Goal: Transaction & Acquisition: Purchase product/service

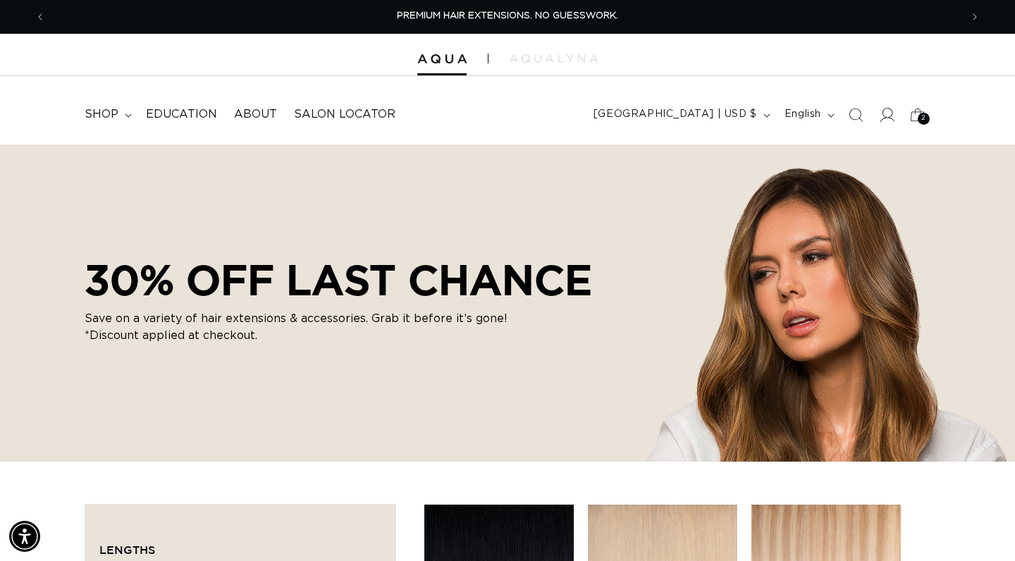
click at [890, 113] on icon at bounding box center [886, 114] width 15 height 15
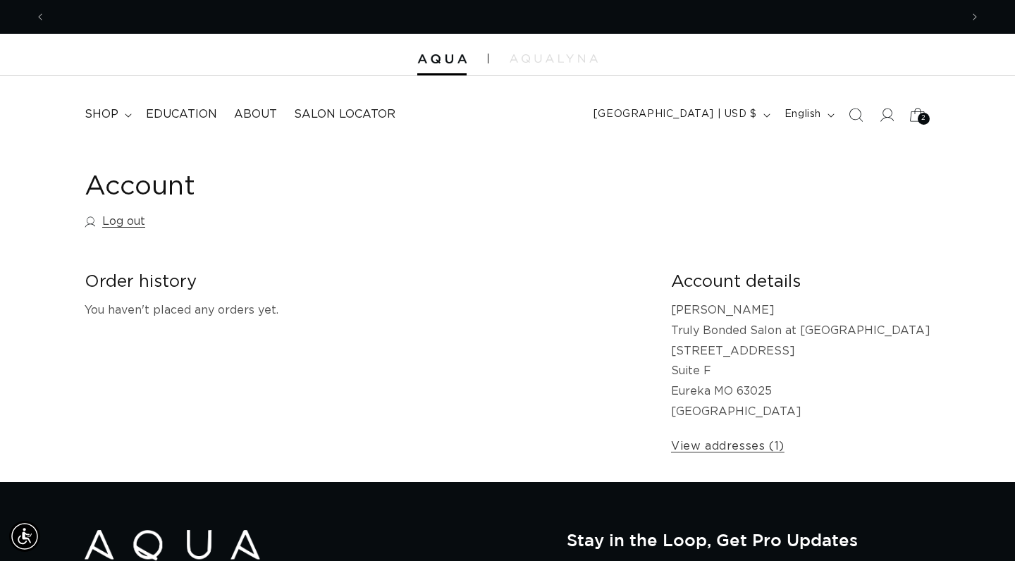
scroll to position [0, 915]
click at [919, 120] on div "2 2" at bounding box center [924, 119] width 12 height 12
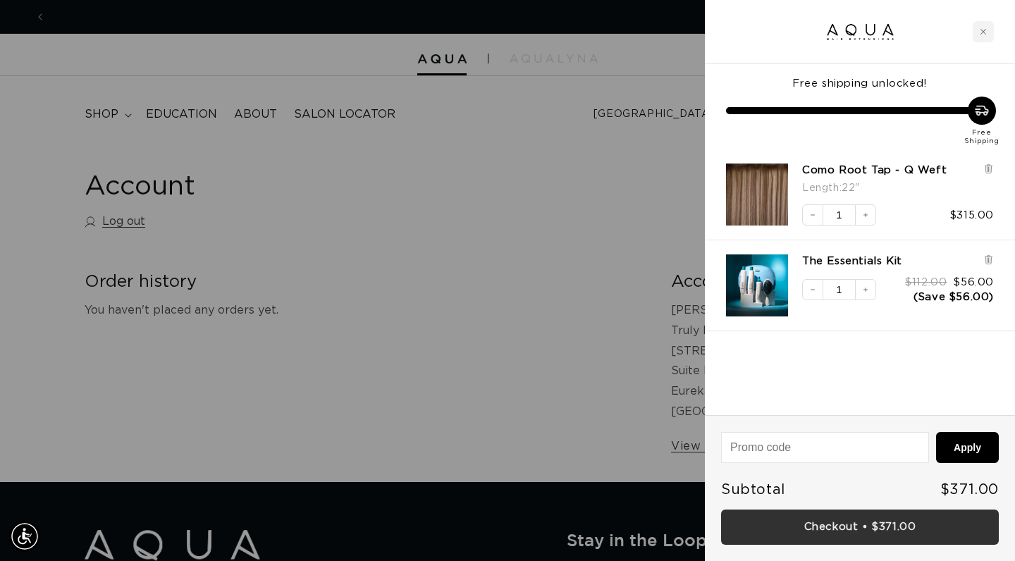
scroll to position [0, 1830]
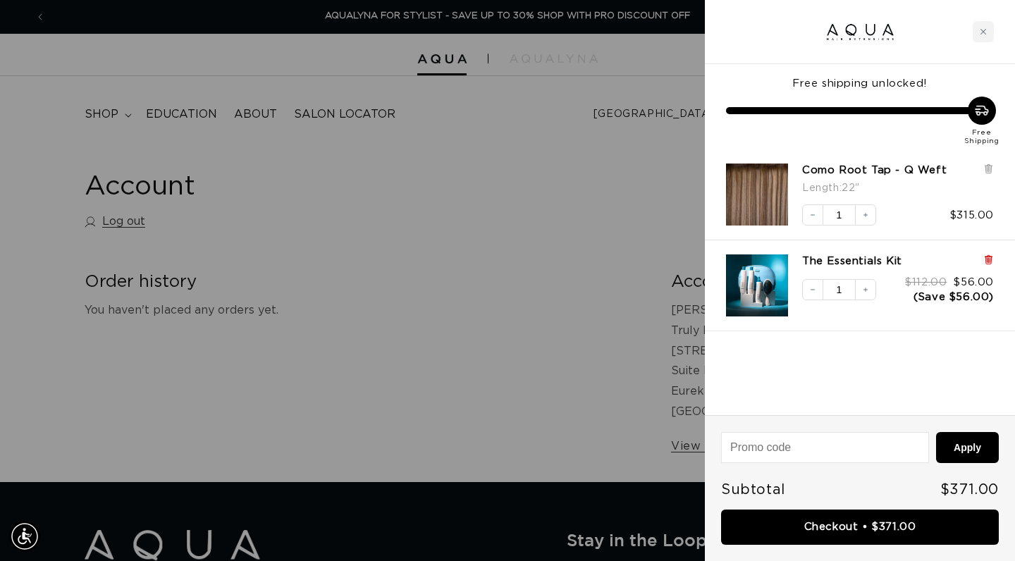
click at [990, 261] on icon at bounding box center [988, 259] width 3 height 7
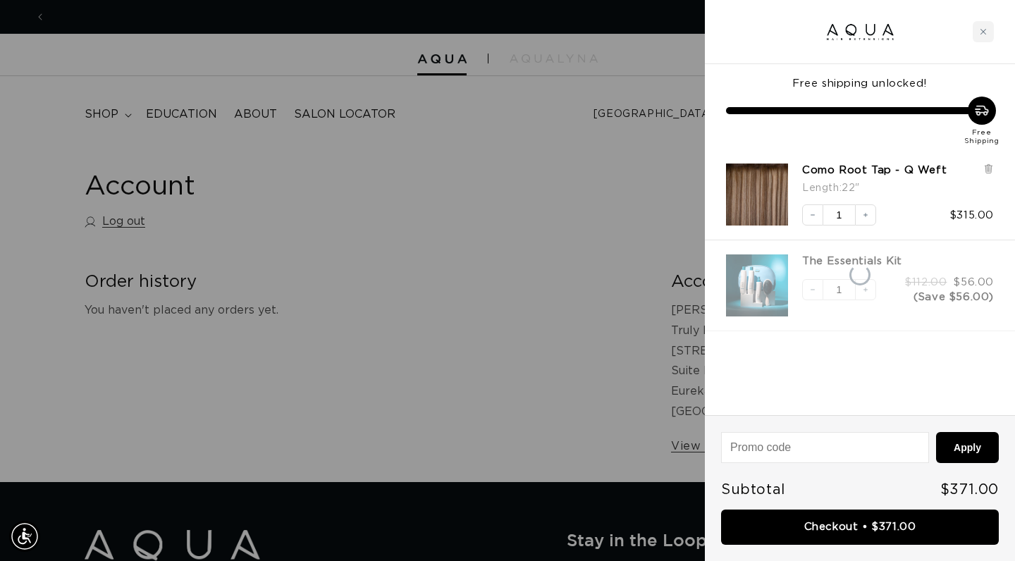
scroll to position [0, 0]
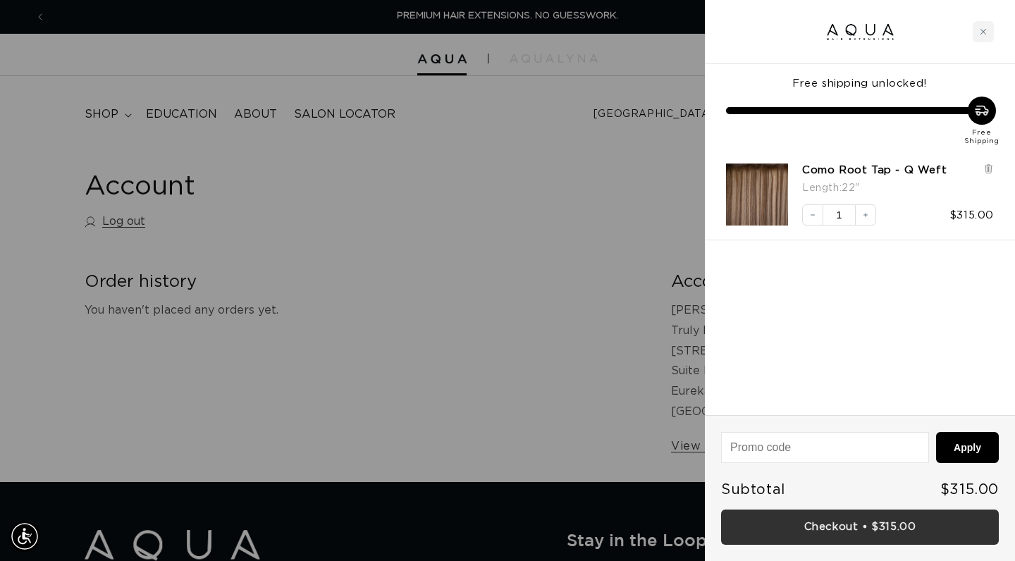
click at [862, 527] on link "Checkout • $315.00" at bounding box center [860, 528] width 278 height 36
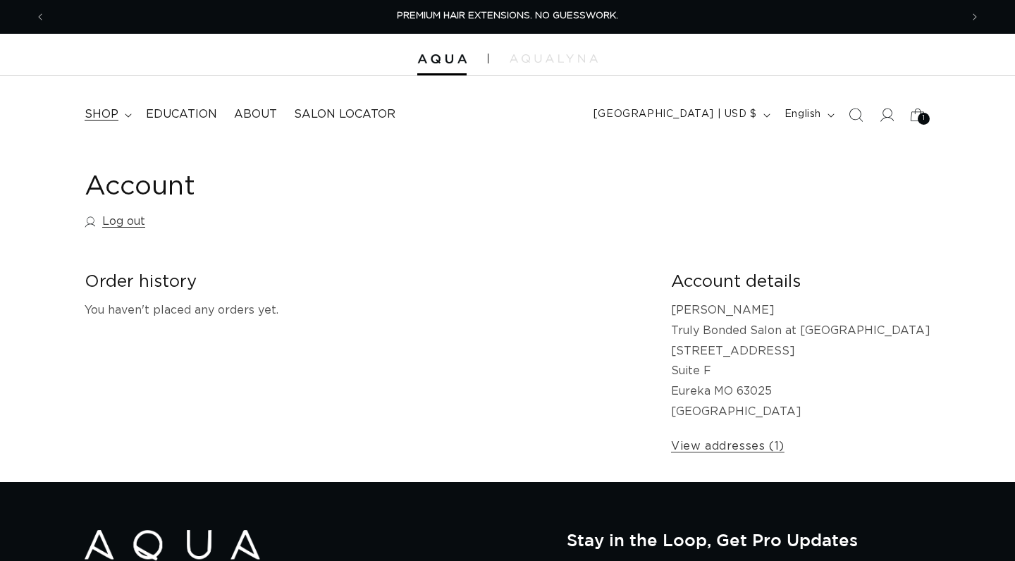
click at [128, 111] on summary "shop" at bounding box center [106, 115] width 61 height 32
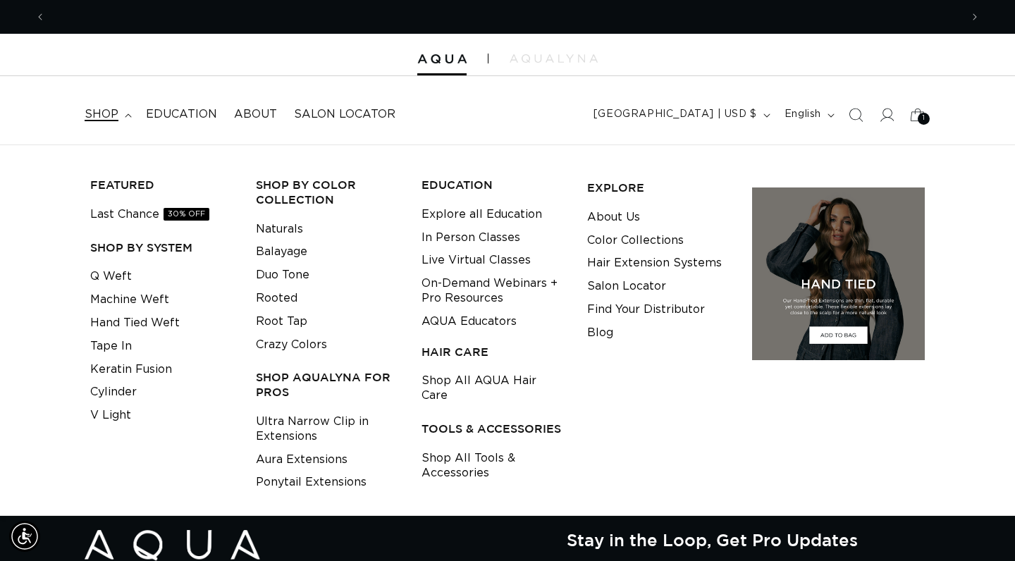
scroll to position [0, 915]
click at [177, 212] on span "30% OFF" at bounding box center [187, 214] width 46 height 13
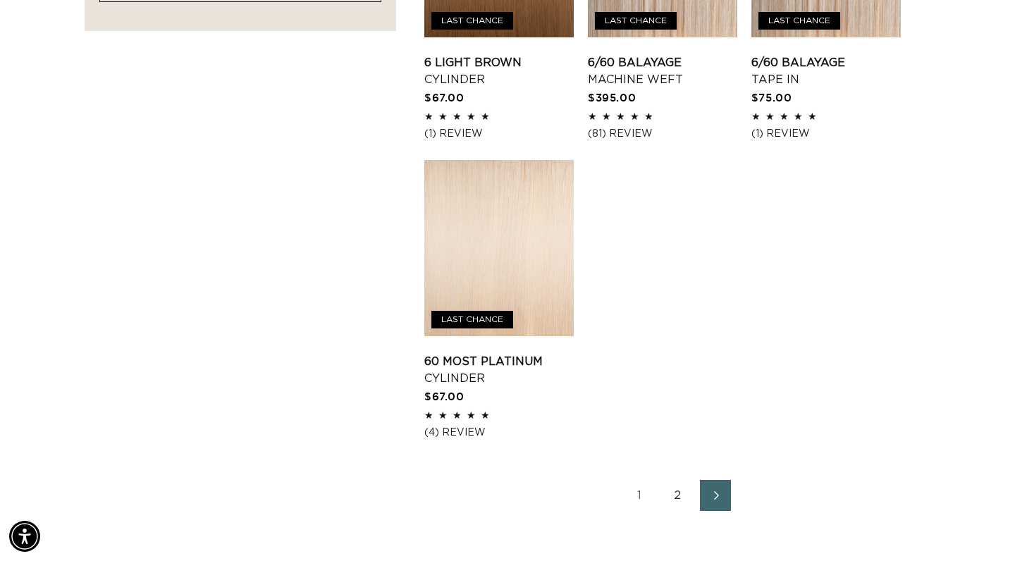
scroll to position [1829, 0]
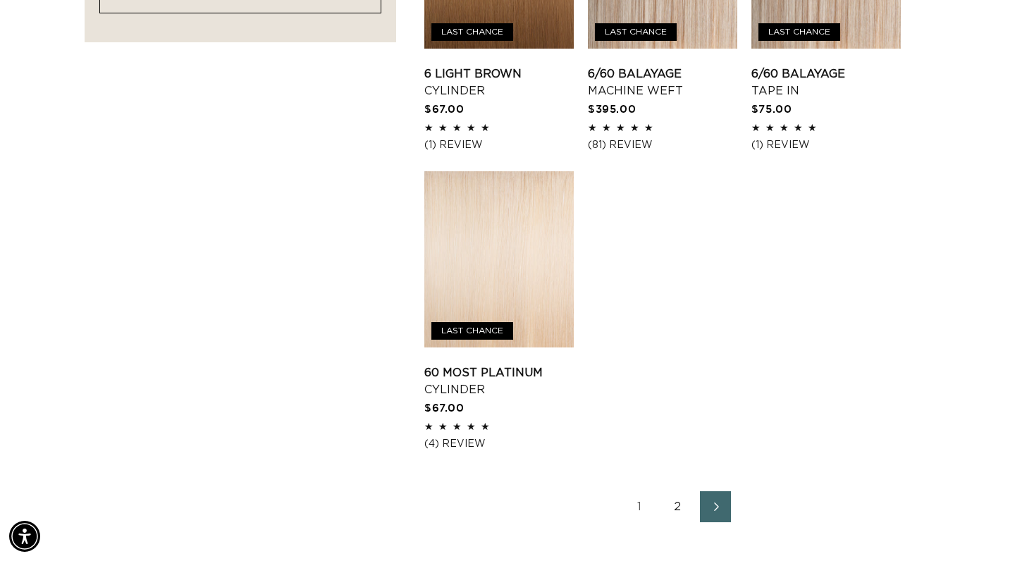
click at [680, 522] on link "2" at bounding box center [677, 506] width 31 height 31
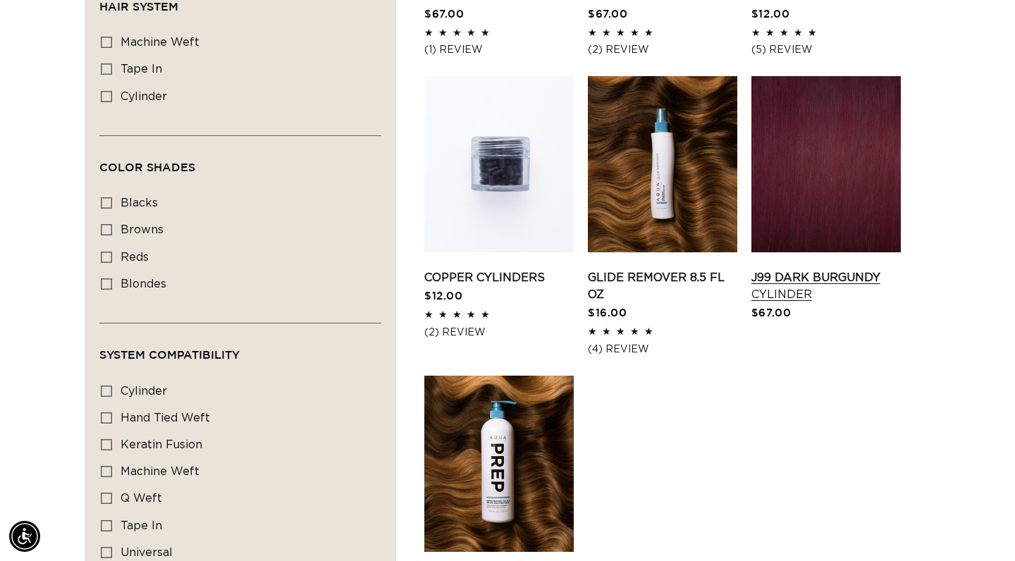
scroll to position [1027, 0]
click at [845, 282] on link "J99 Dark Burgundy Cylinder" at bounding box center [826, 286] width 149 height 34
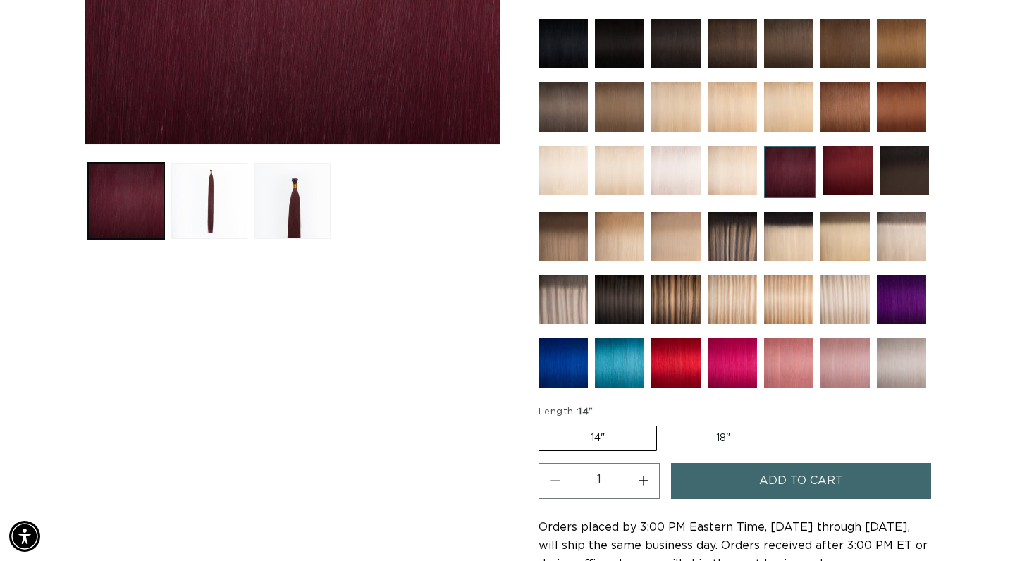
scroll to position [0, 915]
click at [221, 200] on button "Load image 2 in gallery view" at bounding box center [209, 201] width 76 height 76
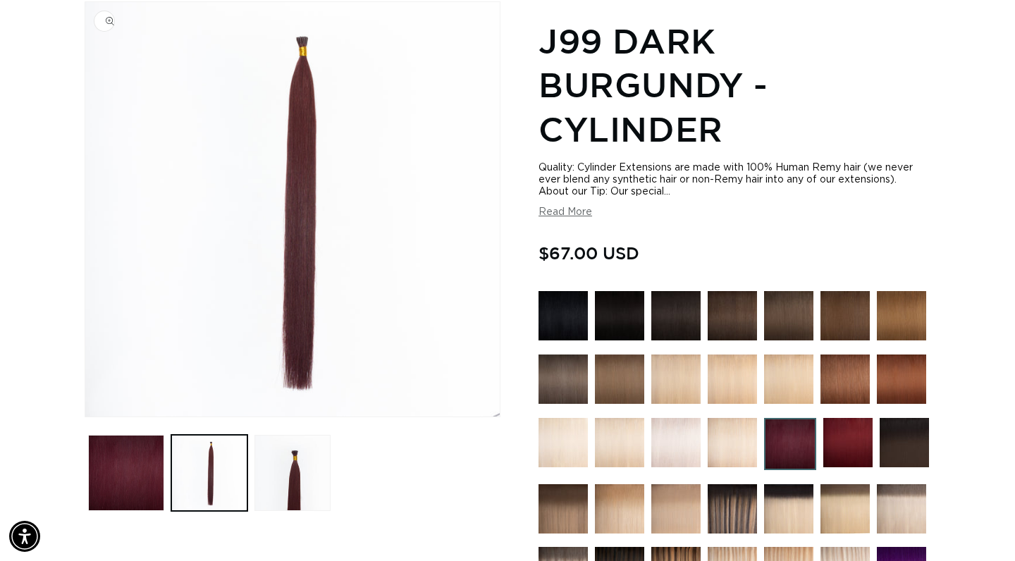
scroll to position [0, 1830]
click at [301, 460] on button "Load image 3 in gallery view" at bounding box center [293, 473] width 76 height 76
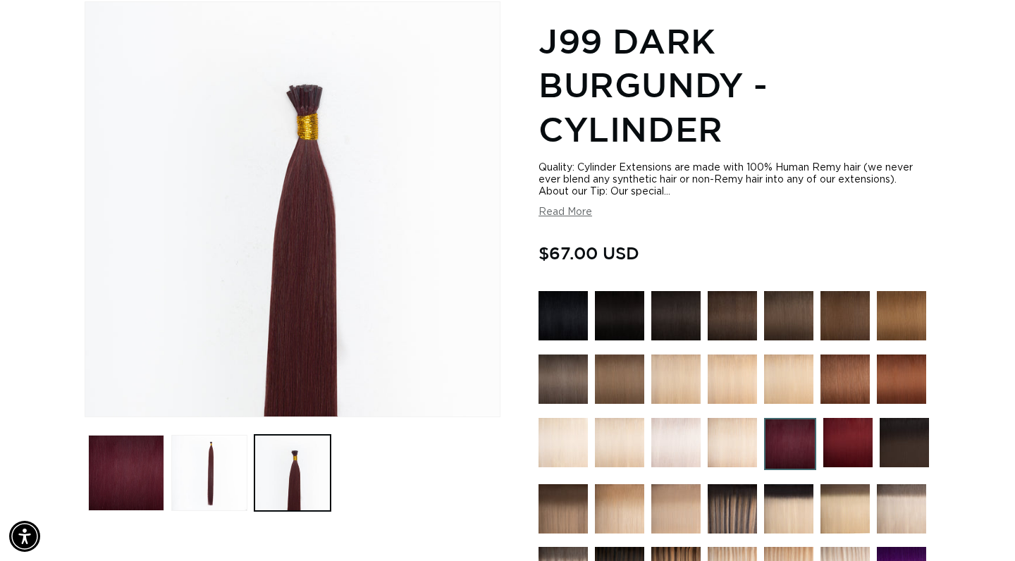
scroll to position [0, 0]
click at [672, 434] on img at bounding box center [676, 442] width 49 height 49
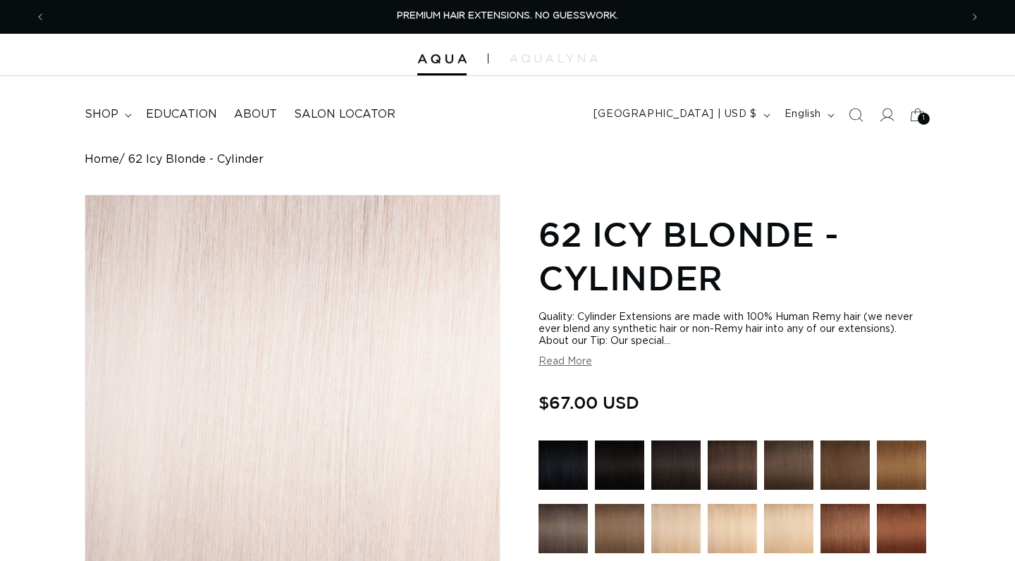
scroll to position [551, 0]
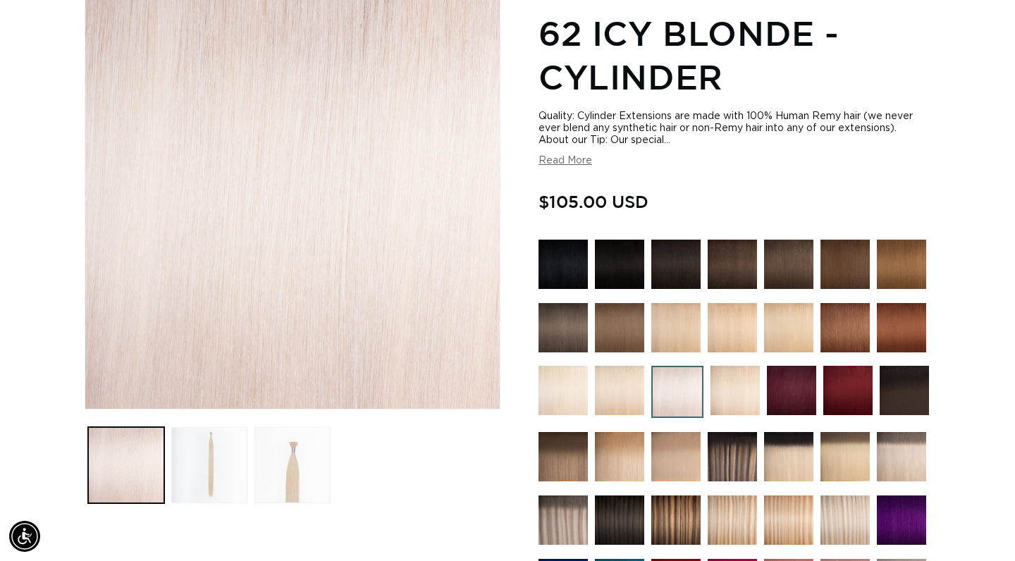
scroll to position [0, 1830]
click at [781, 397] on img at bounding box center [791, 390] width 49 height 49
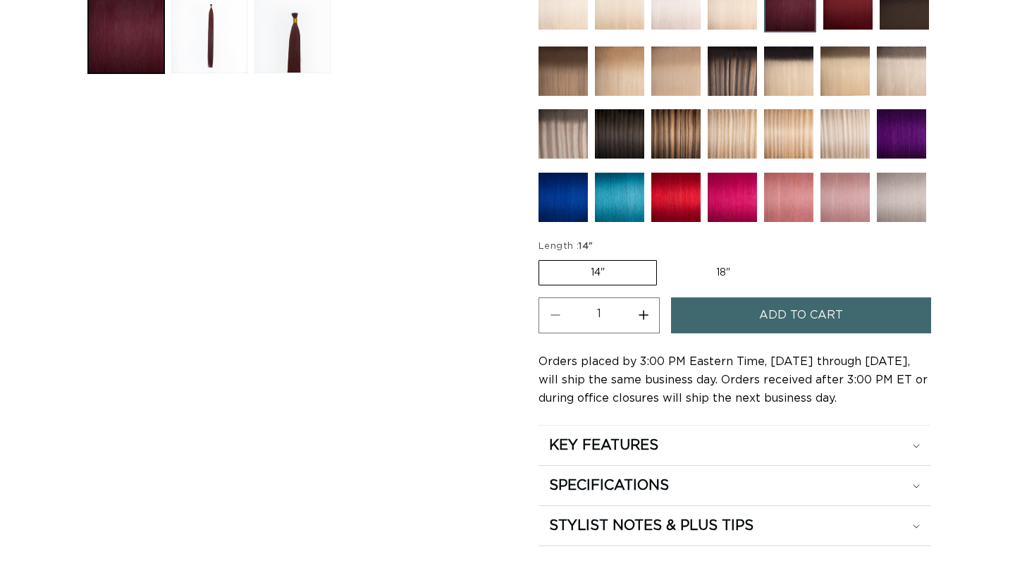
click at [716, 270] on label "18" Variant sold out or unavailable" at bounding box center [723, 273] width 117 height 24
click at [665, 258] on input "18" Variant sold out or unavailable" at bounding box center [664, 257] width 1 height 1
radio input "true"
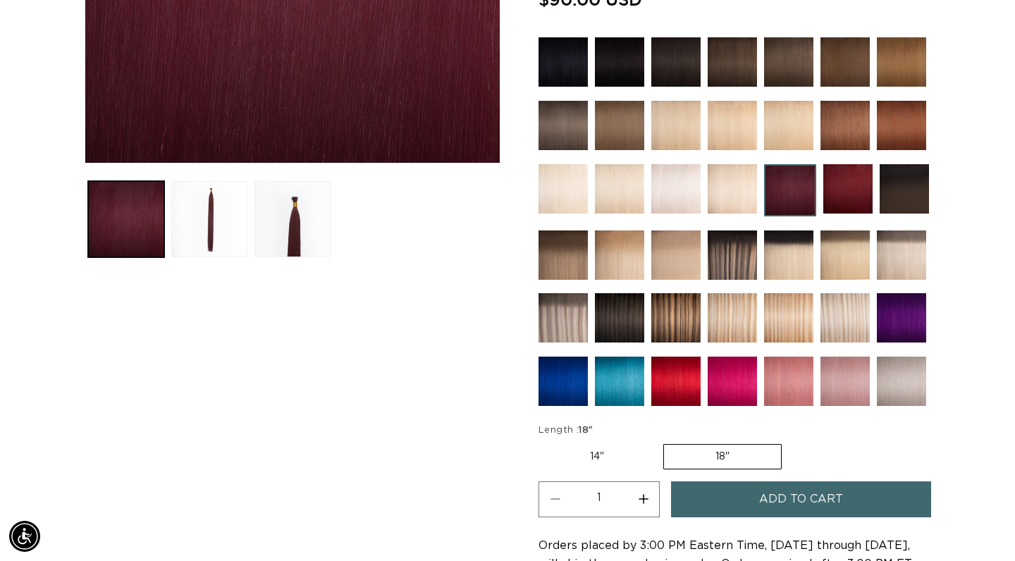
scroll to position [459, 0]
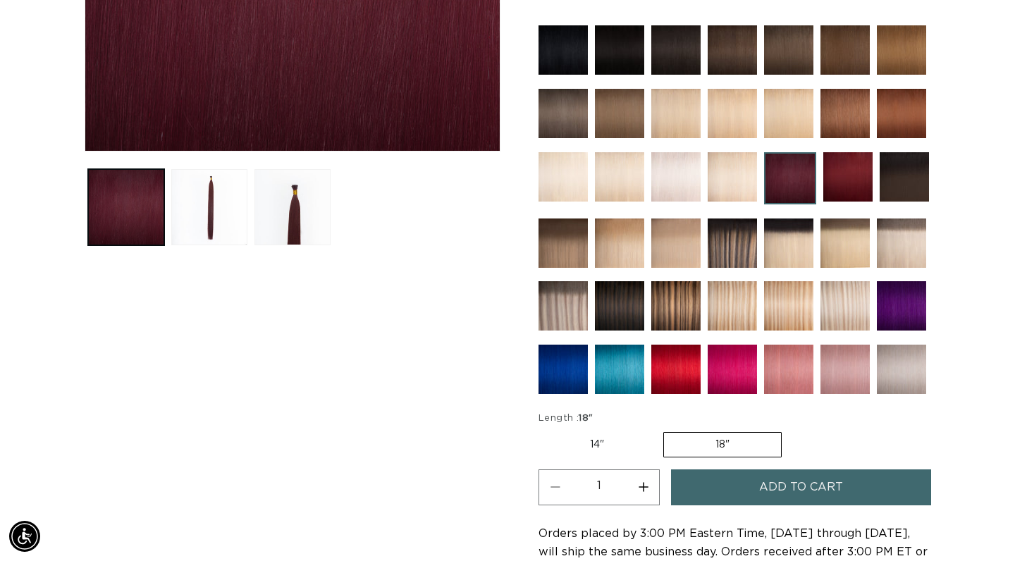
click at [620, 365] on img at bounding box center [619, 369] width 49 height 49
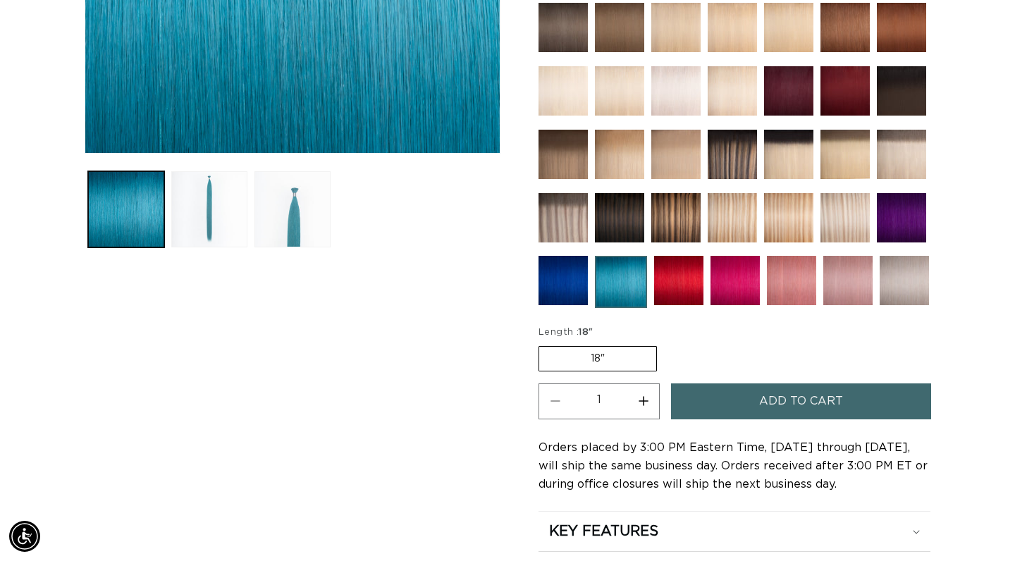
scroll to position [0, 915]
click at [902, 276] on img at bounding box center [904, 280] width 49 height 49
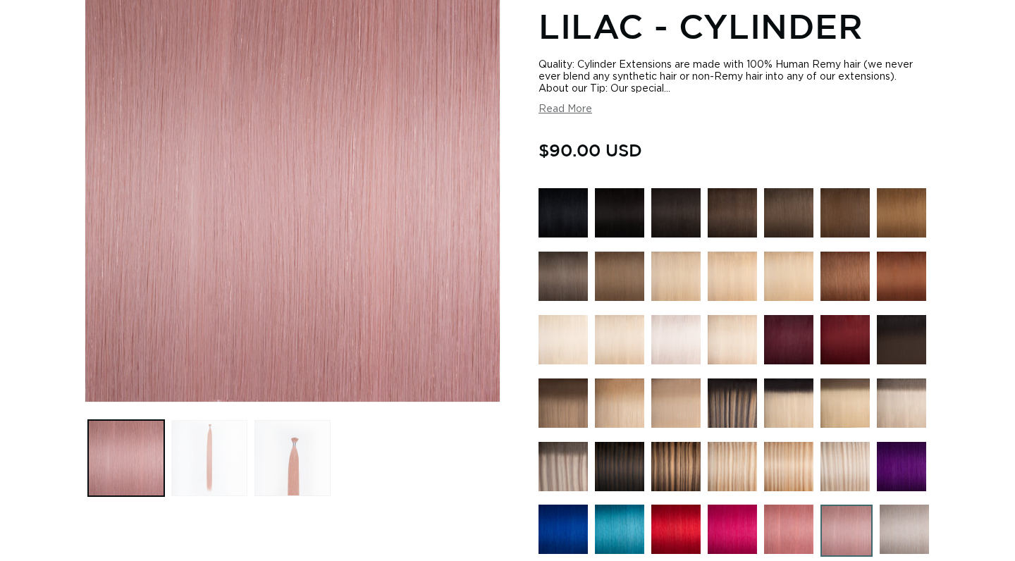
click at [199, 450] on button "Load image 2 in gallery view" at bounding box center [209, 458] width 76 height 76
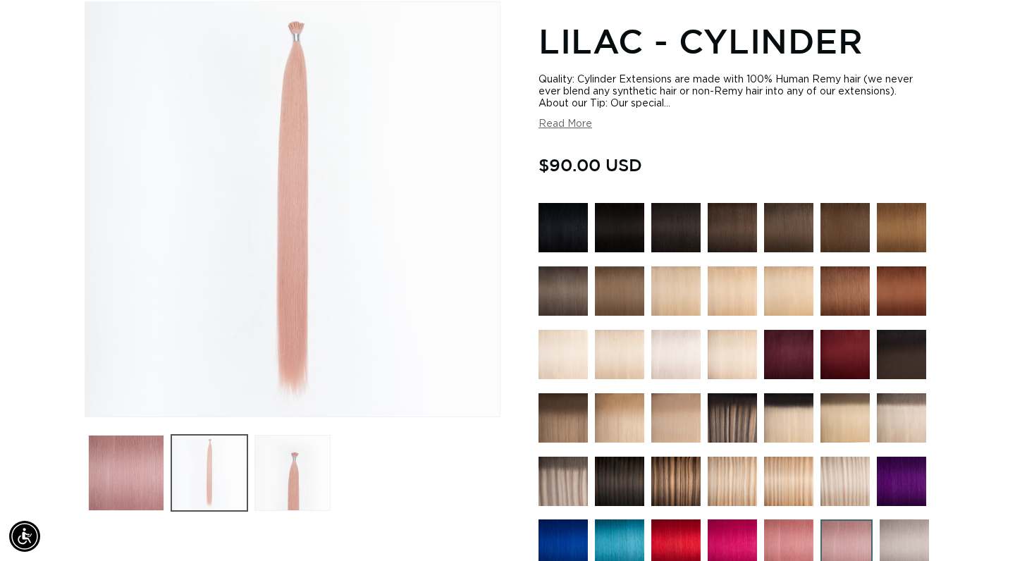
scroll to position [0, 915]
click at [286, 472] on button "Load image 3 in gallery view" at bounding box center [293, 473] width 76 height 76
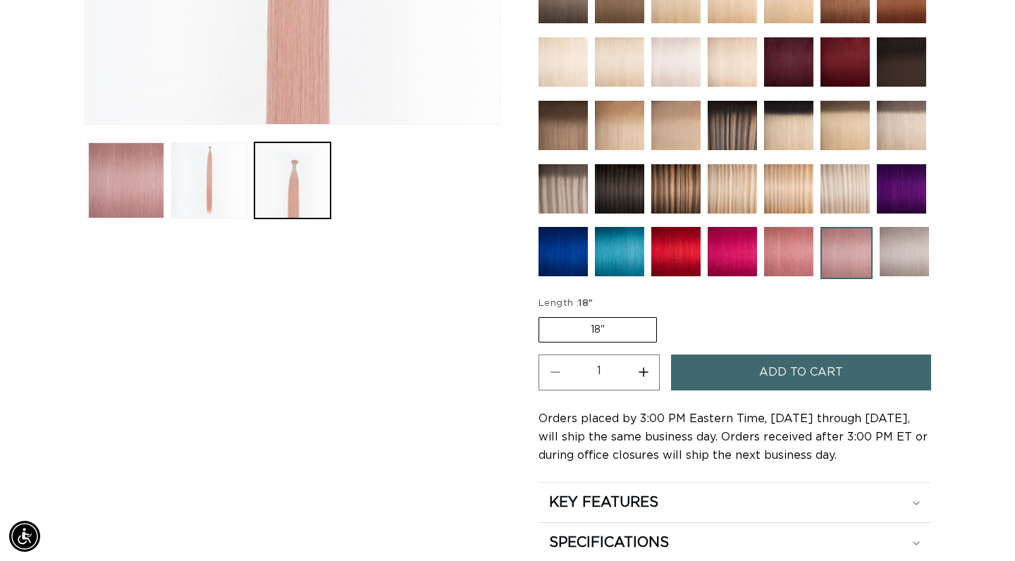
scroll to position [0, 0]
click at [742, 257] on img at bounding box center [732, 251] width 49 height 49
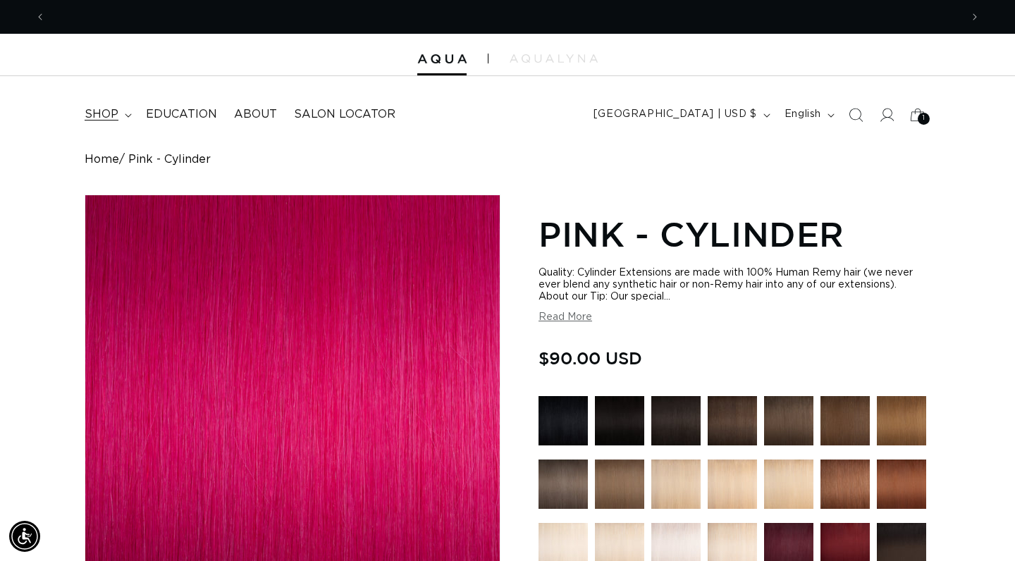
click at [132, 114] on summary "shop" at bounding box center [106, 115] width 61 height 32
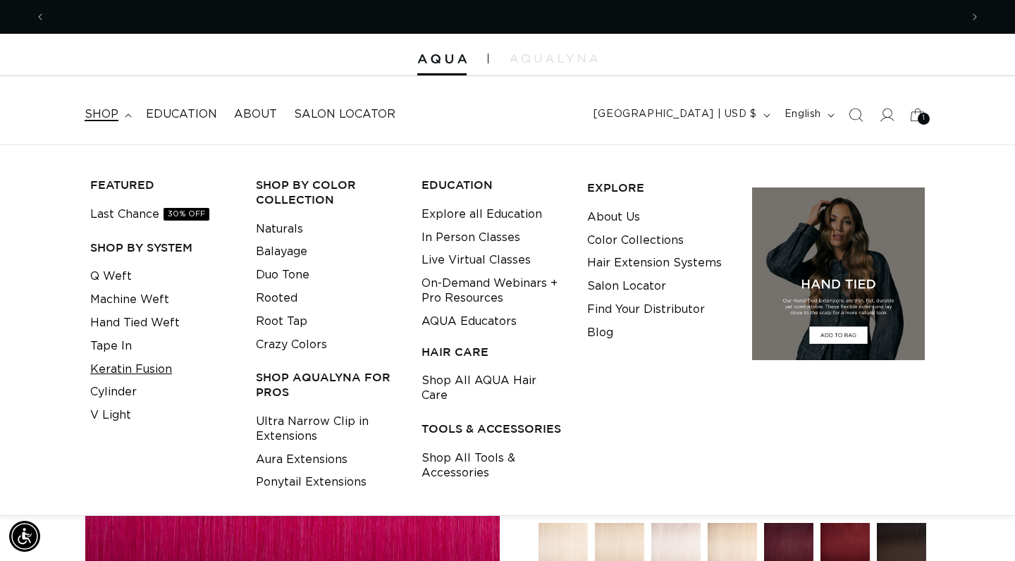
click at [134, 364] on link "Keratin Fusion" at bounding box center [131, 369] width 82 height 23
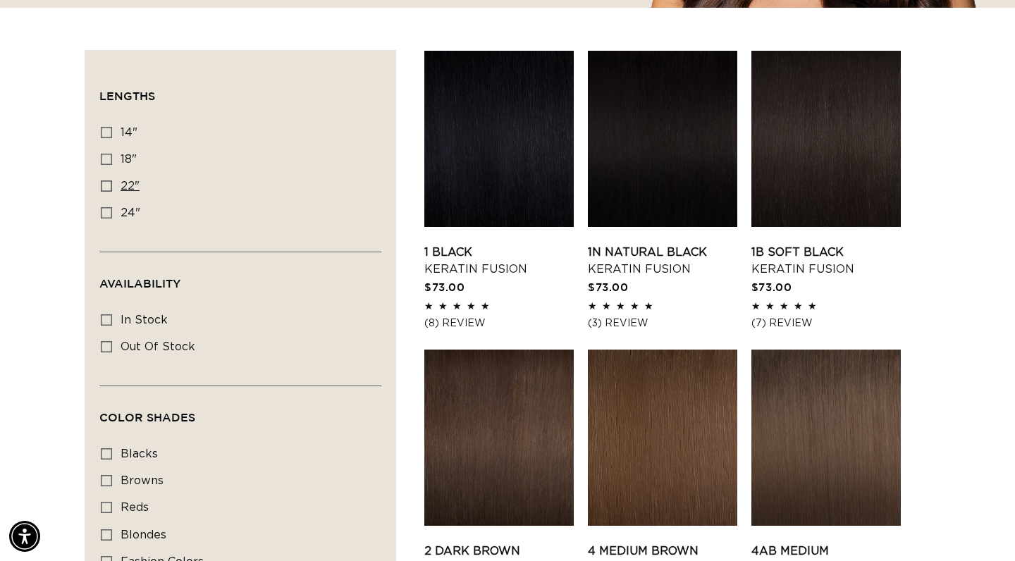
click at [108, 188] on icon at bounding box center [106, 186] width 11 height 11
click at [108, 188] on input "22" 22" (34 products)" at bounding box center [106, 186] width 11 height 11
checkbox input "true"
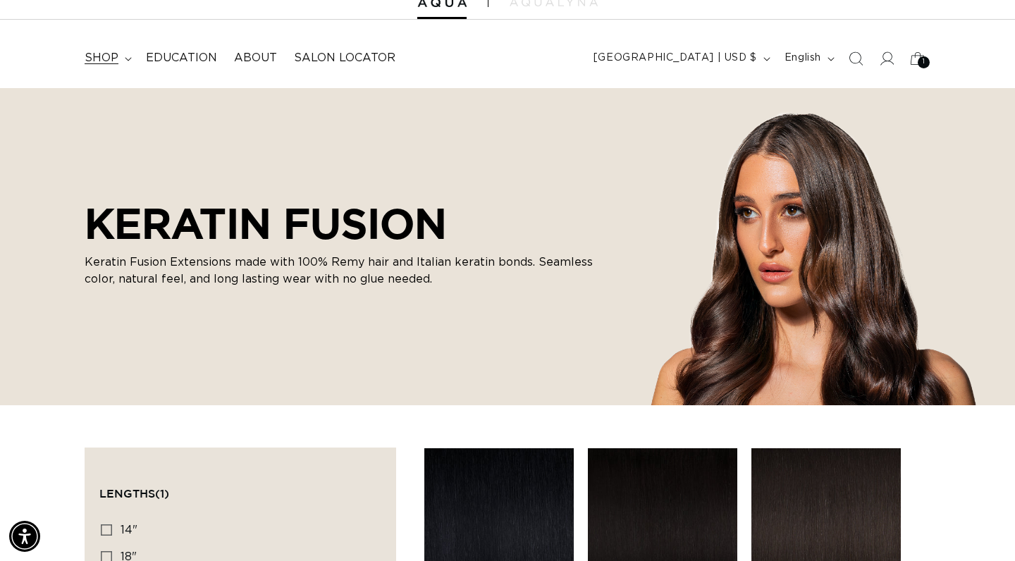
scroll to position [0, 915]
click at [125, 59] on icon at bounding box center [128, 59] width 7 height 4
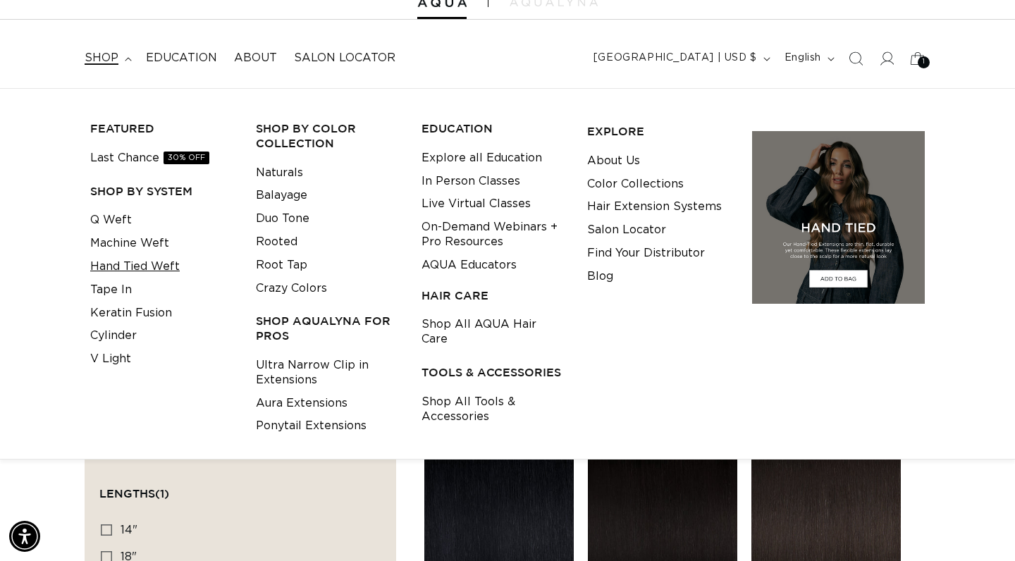
scroll to position [0, 1830]
click at [115, 324] on link "Cylinder" at bounding box center [113, 335] width 47 height 23
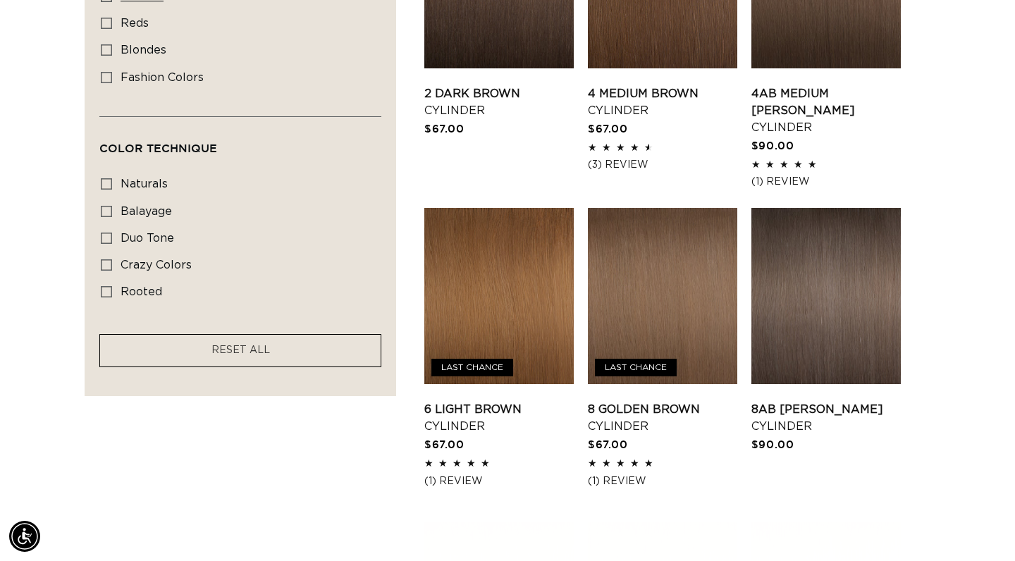
scroll to position [913, 0]
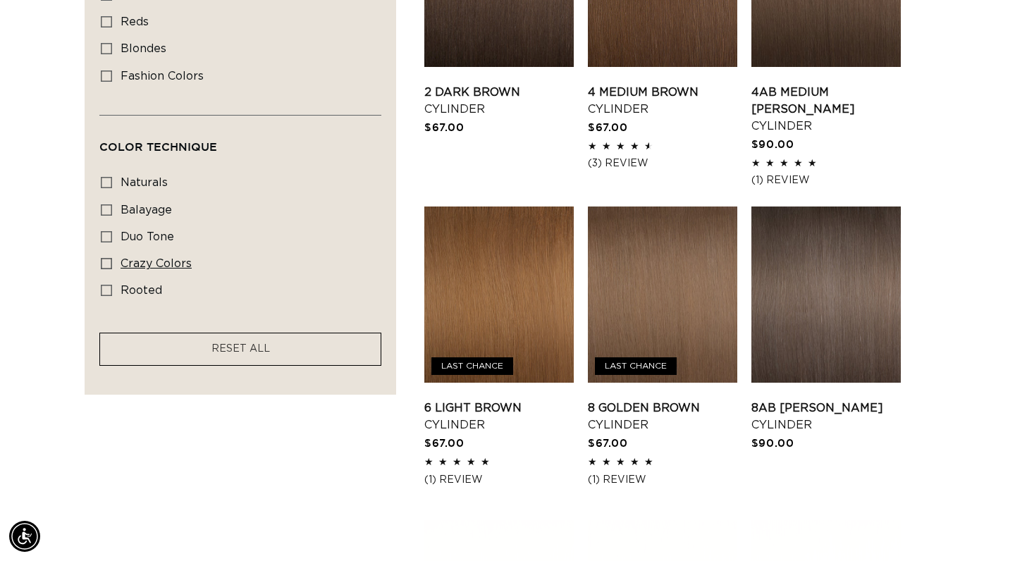
click at [106, 264] on icon at bounding box center [106, 263] width 11 height 11
click at [106, 264] on input "crazy colors crazy colors (8 products)" at bounding box center [106, 263] width 11 height 11
checkbox input "true"
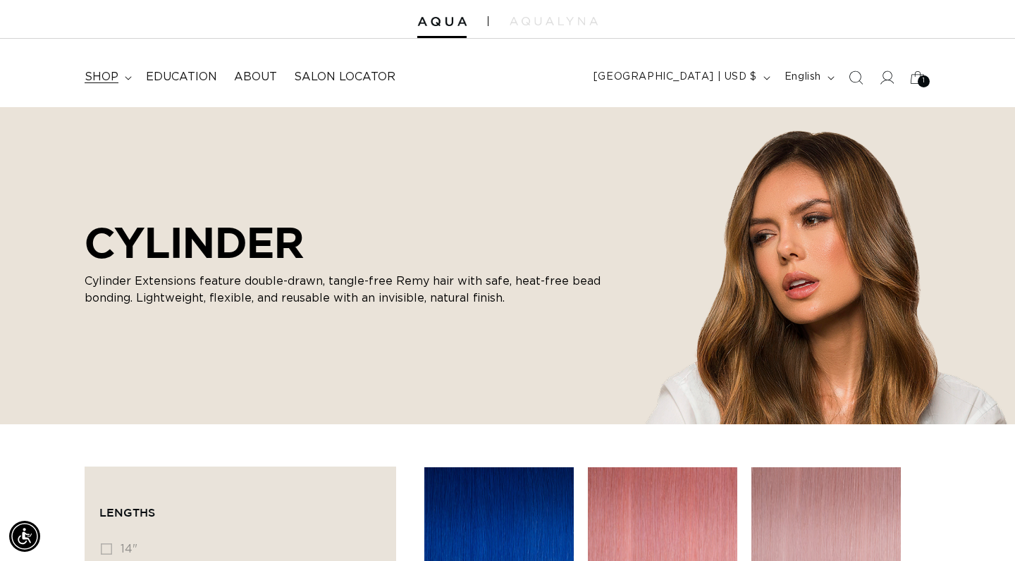
click at [126, 78] on icon at bounding box center [128, 78] width 6 height 4
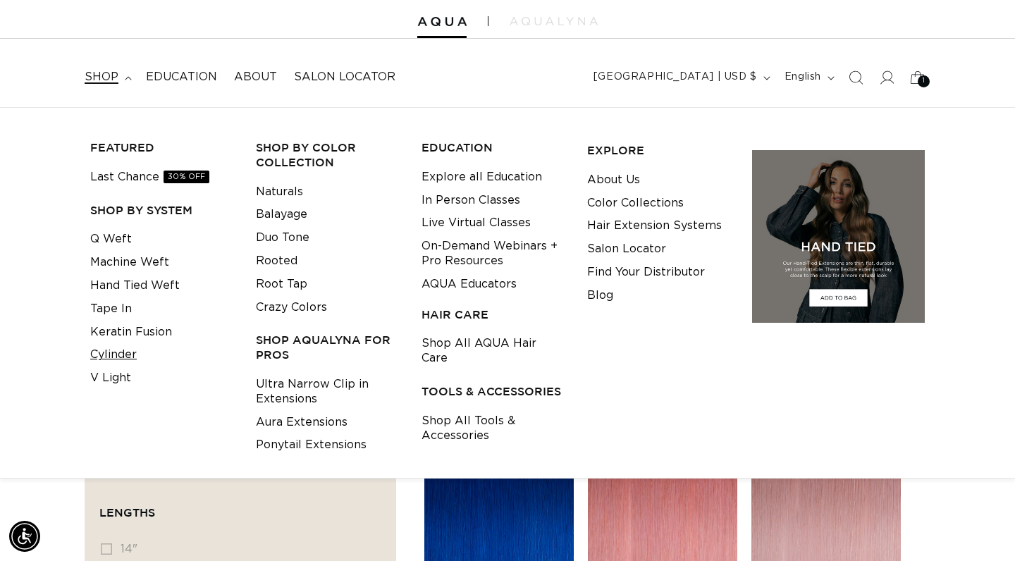
scroll to position [0, 915]
click at [119, 328] on link "Keratin Fusion" at bounding box center [131, 332] width 82 height 23
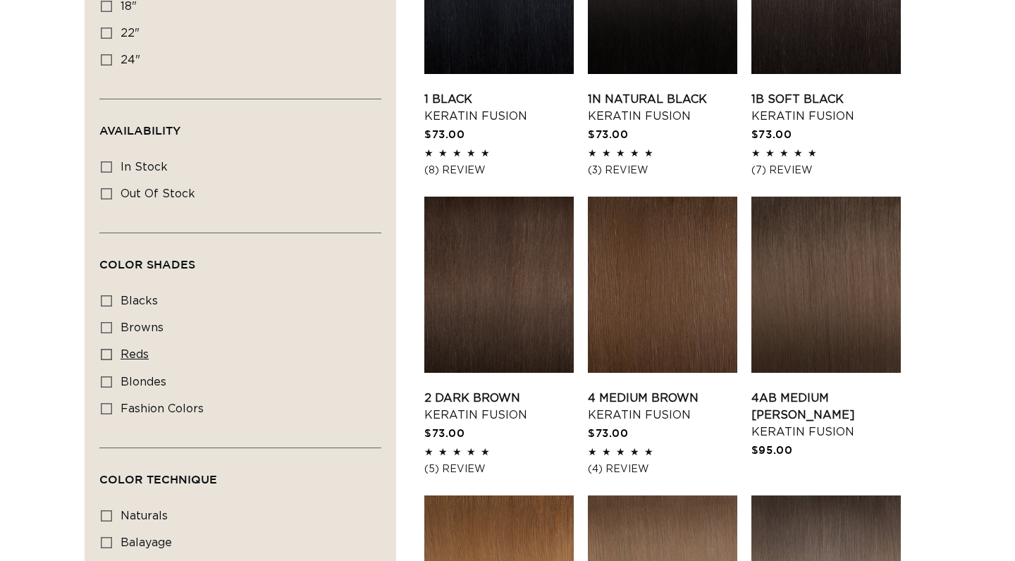
click at [106, 357] on icon at bounding box center [106, 354] width 11 height 11
click at [106, 357] on input "reds reds (3 products)" at bounding box center [106, 354] width 11 height 11
checkbox input "true"
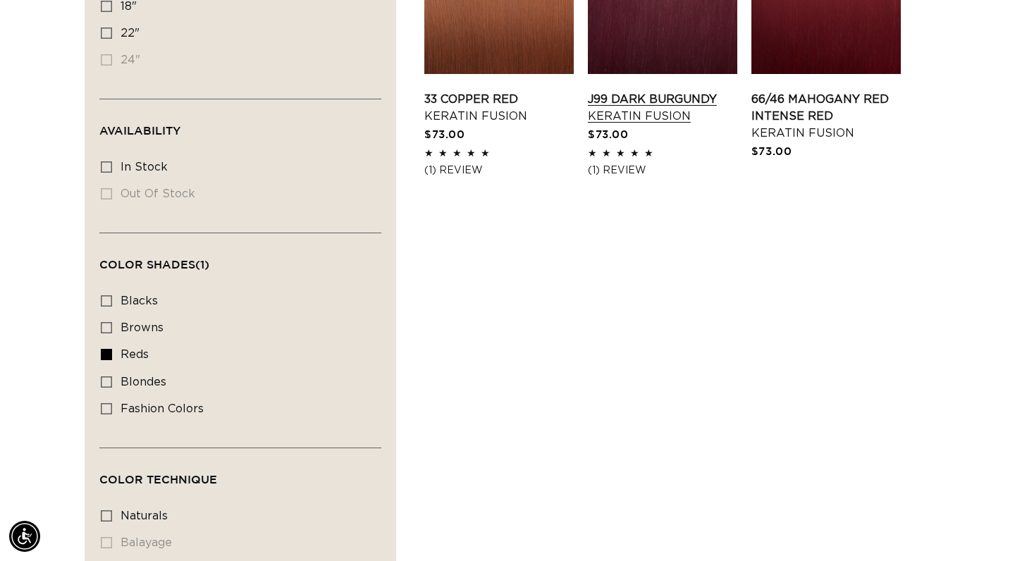
click at [703, 125] on link "J99 Dark Burgundy Keratin Fusion" at bounding box center [662, 108] width 149 height 34
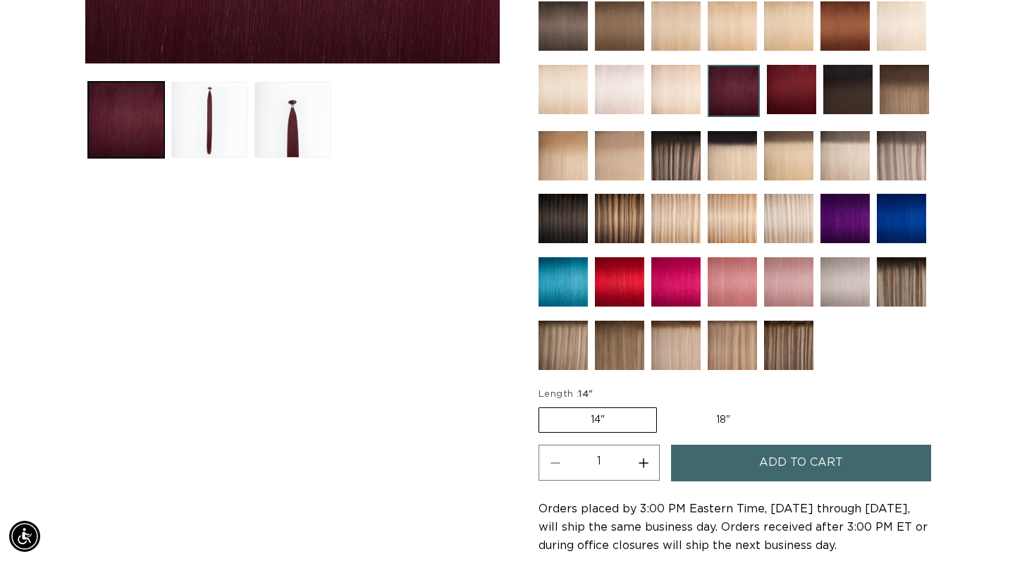
click at [716, 420] on label "18" Variant sold out or unavailable" at bounding box center [723, 420] width 117 height 24
click at [665, 405] on input "18" Variant sold out or unavailable" at bounding box center [664, 405] width 1 height 1
radio input "true"
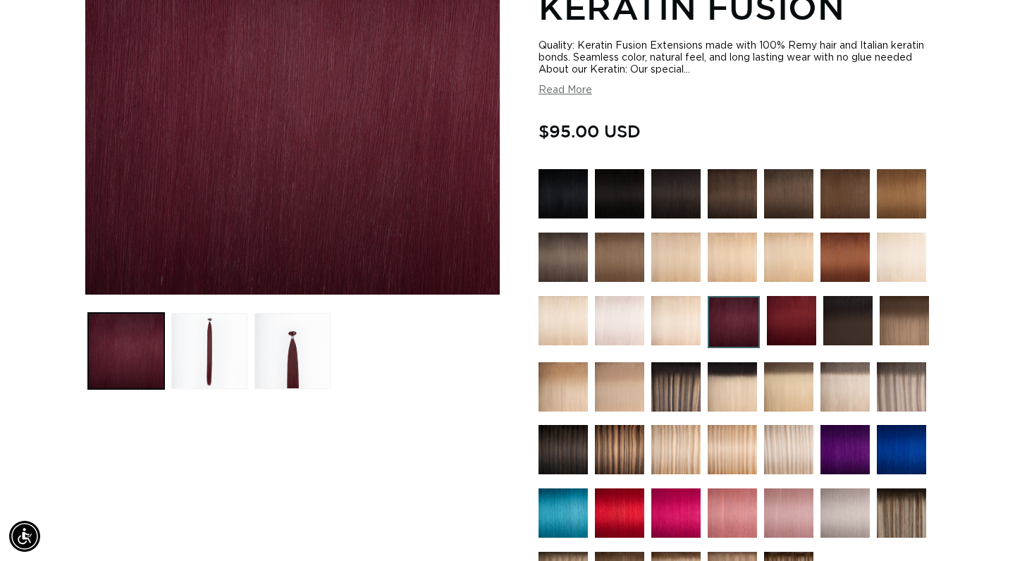
scroll to position [0, 915]
click at [850, 460] on img at bounding box center [845, 449] width 49 height 49
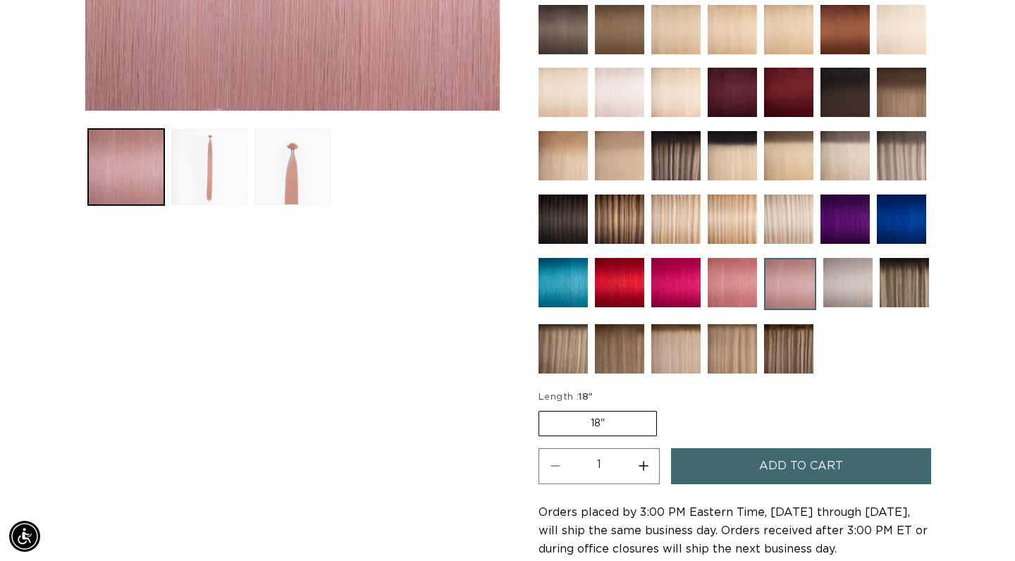
scroll to position [500, 0]
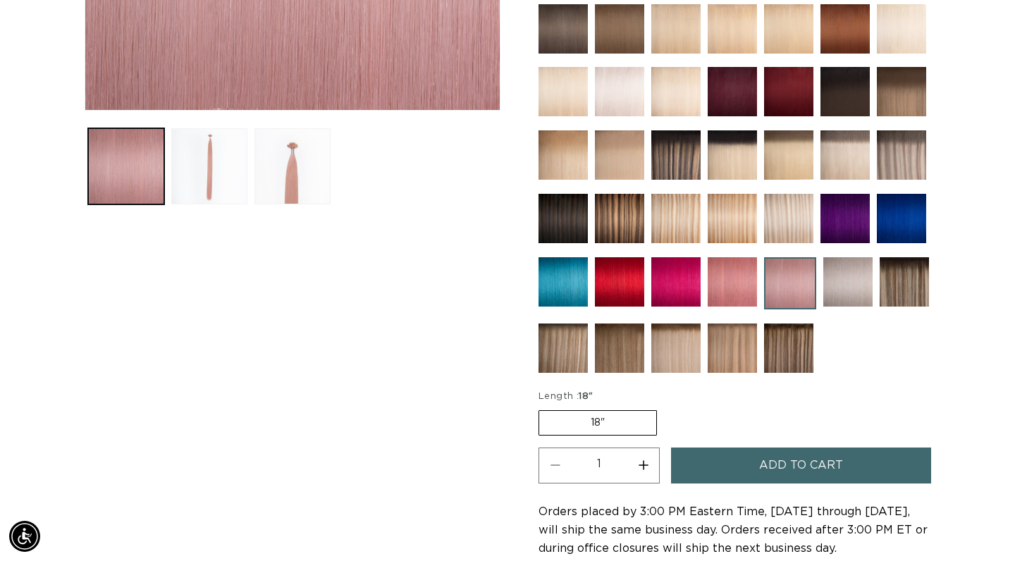
click at [742, 104] on img at bounding box center [732, 91] width 49 height 49
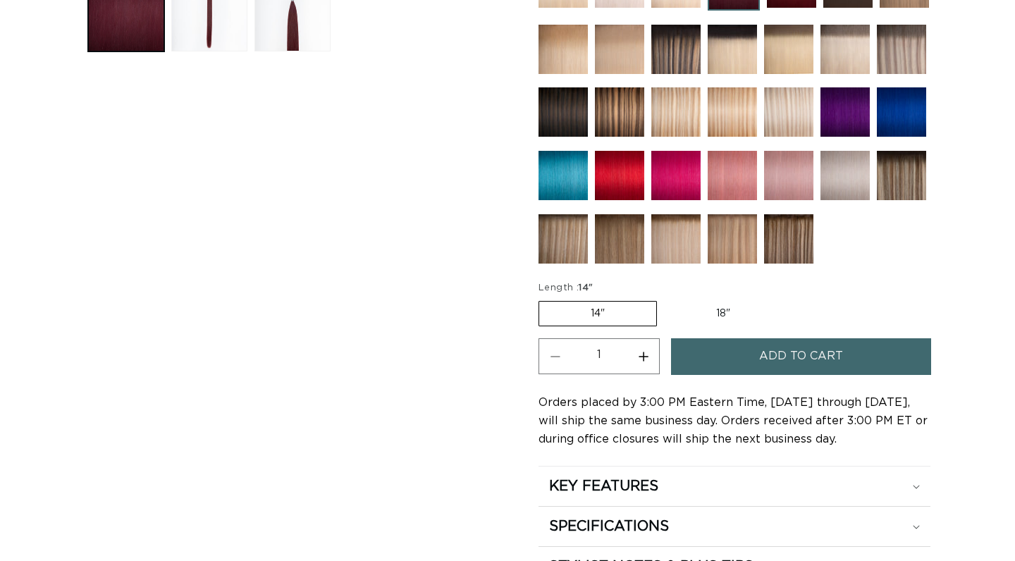
click at [714, 310] on label "18" Variant sold out or unavailable" at bounding box center [723, 314] width 117 height 24
click at [665, 299] on input "18" Variant sold out or unavailable" at bounding box center [664, 298] width 1 height 1
radio input "true"
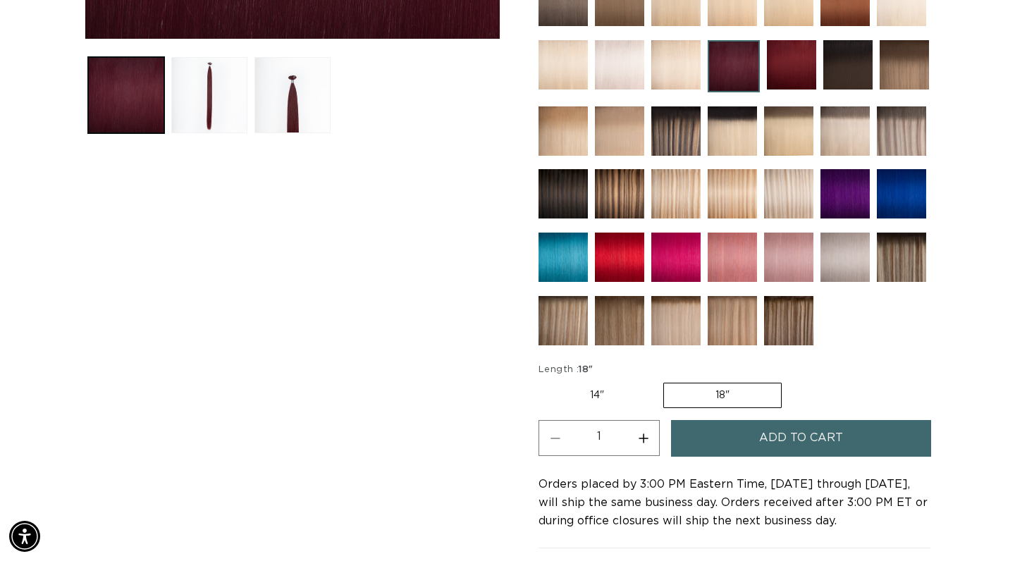
scroll to position [0, 1830]
click at [759, 439] on button "Add to cart" at bounding box center [801, 438] width 260 height 36
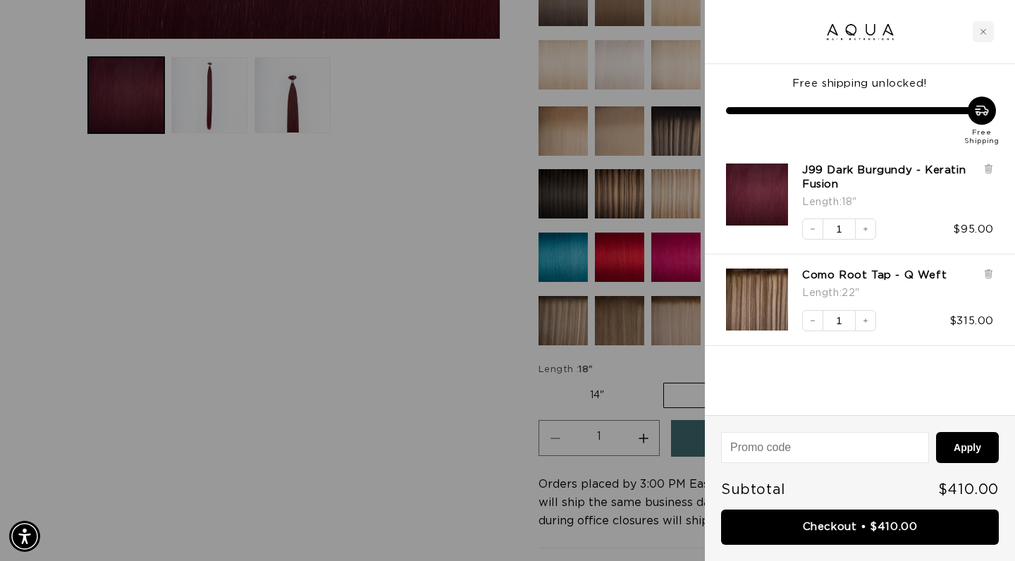
scroll to position [0, 0]
click at [983, 31] on icon "Close cart" at bounding box center [984, 32] width 6 height 6
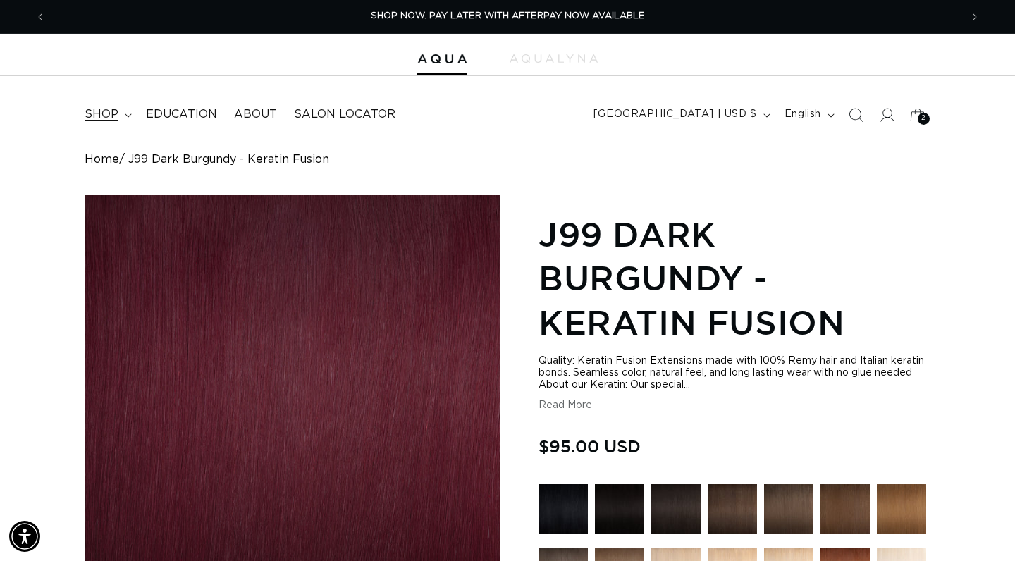
click at [125, 116] on icon at bounding box center [128, 116] width 7 height 4
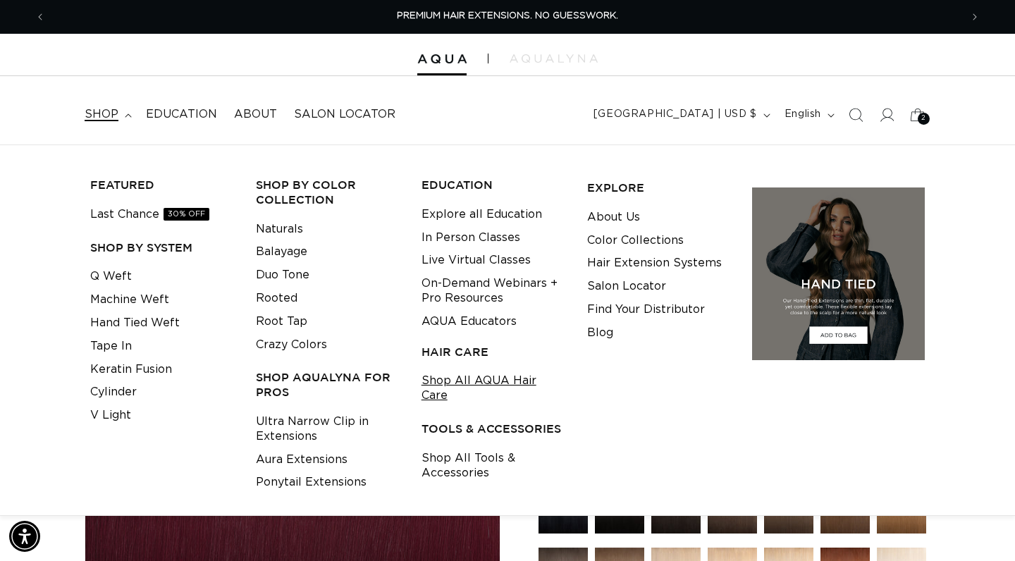
click at [519, 377] on link "Shop All AQUA Hair Care" at bounding box center [494, 388] width 144 height 38
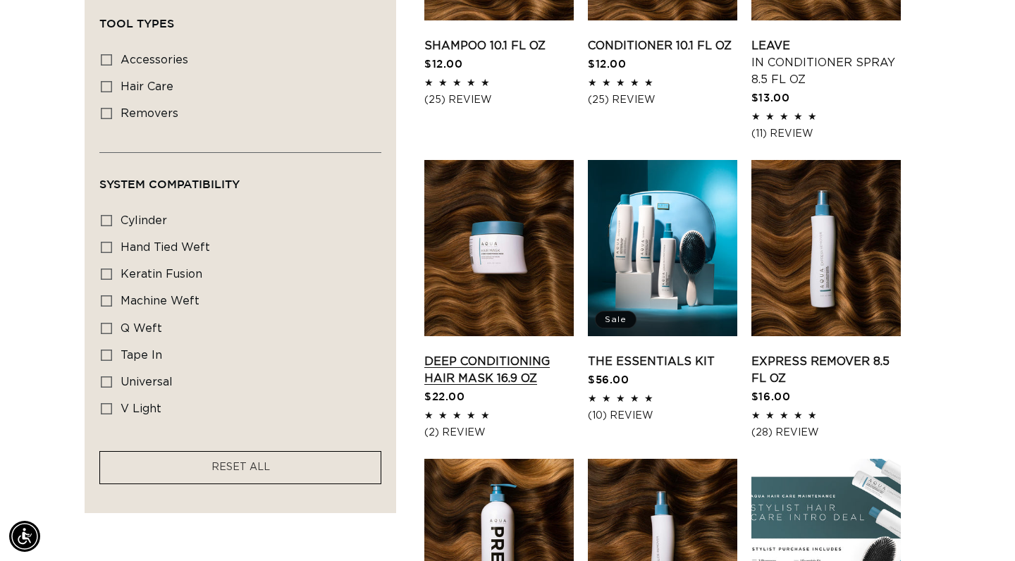
scroll to position [718, 0]
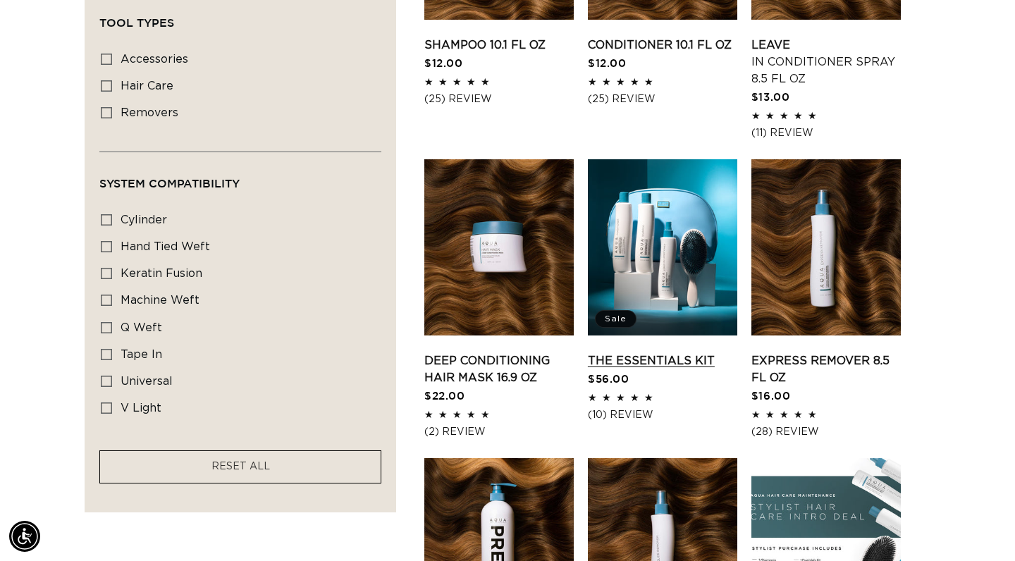
click at [674, 353] on link "The Essentials Kit" at bounding box center [662, 361] width 149 height 17
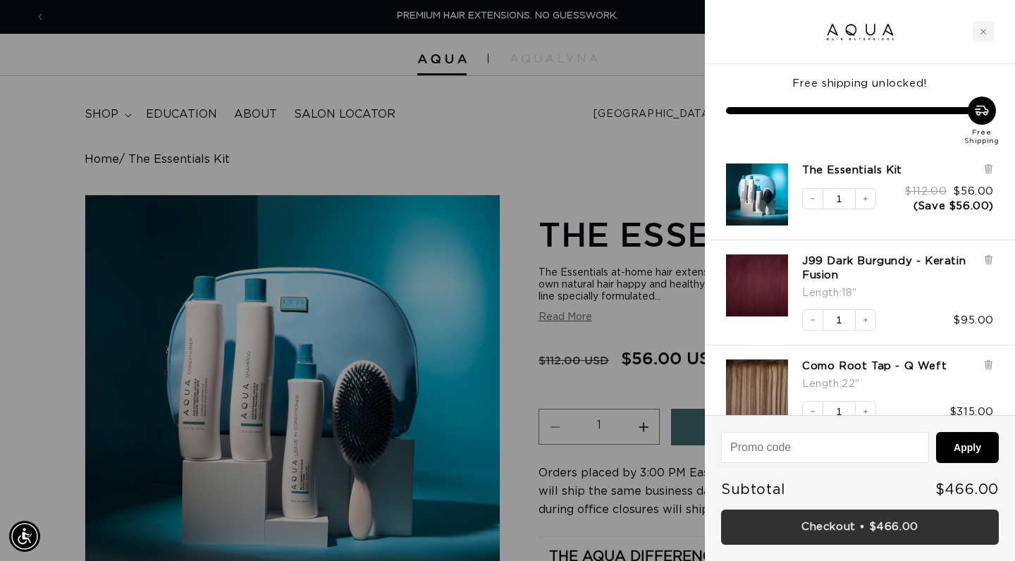
click at [929, 531] on link "Checkout • $466.00" at bounding box center [860, 528] width 278 height 36
